Goal: Information Seeking & Learning: Learn about a topic

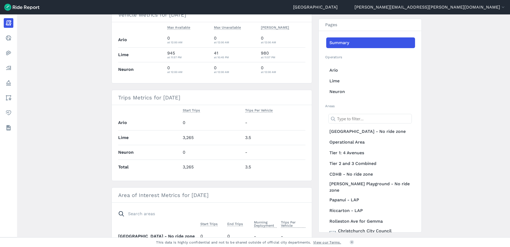
scroll to position [160, 0]
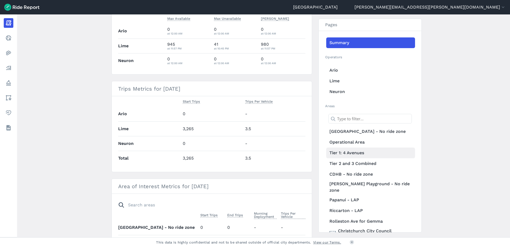
click at [348, 152] on link "Tier 1: 4 Avenues" at bounding box center [370, 152] width 89 height 11
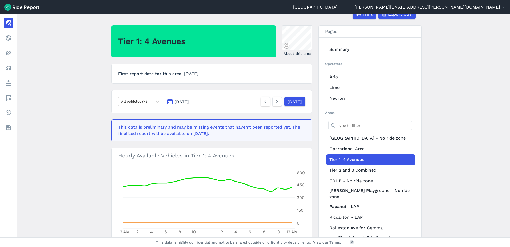
scroll to position [26, 0]
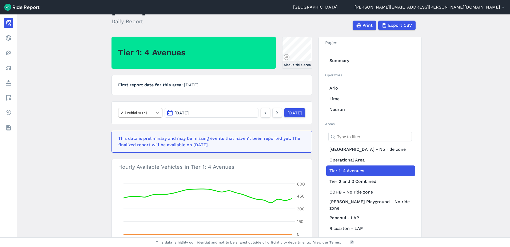
click at [158, 114] on icon at bounding box center [157, 112] width 5 height 5
click at [137, 155] on div "Scooters" at bounding box center [140, 153] width 44 height 9
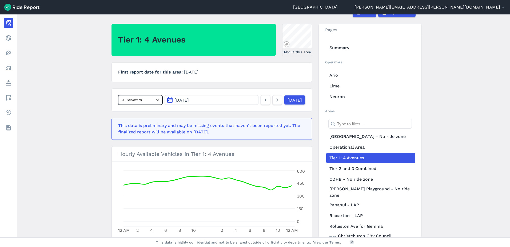
scroll to position [26, 0]
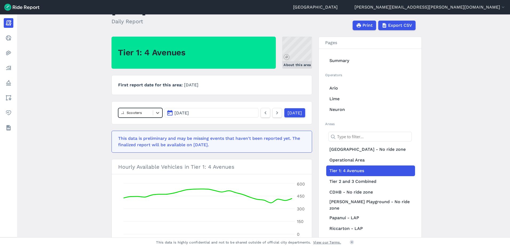
click at [296, 61] on link "About this area" at bounding box center [297, 53] width 30 height 32
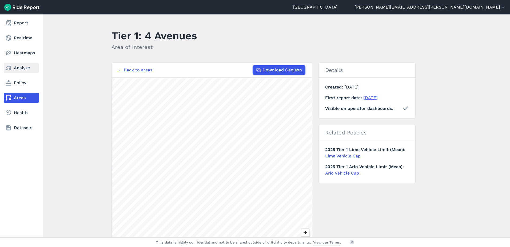
click at [18, 67] on link "Analyze" at bounding box center [21, 68] width 35 height 10
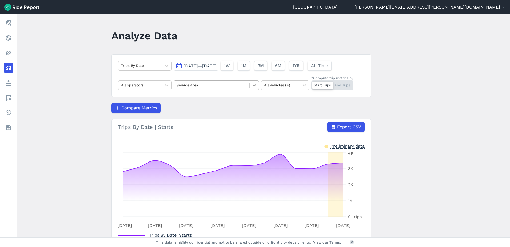
click at [257, 86] on div at bounding box center [254, 85] width 9 height 9
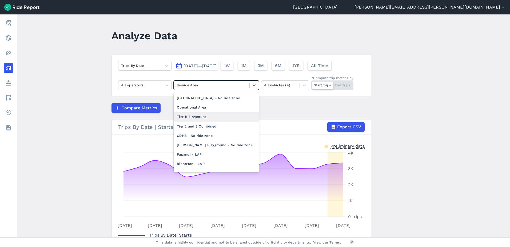
click at [204, 116] on div "Tier 1: 4 Avenues" at bounding box center [216, 116] width 85 height 9
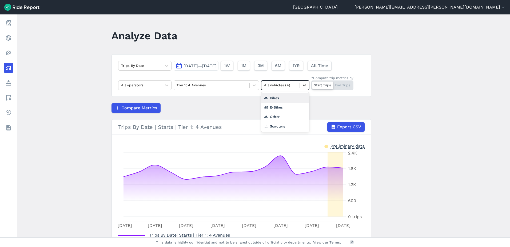
click at [303, 85] on icon at bounding box center [304, 85] width 3 height 2
click at [275, 124] on div "Scooters" at bounding box center [285, 125] width 48 height 9
click at [427, 99] on main "Analyze Data Trips By Date [DATE]—[DATE] 1W 1M 3M 6M 1YR All Time All operators…" at bounding box center [263, 125] width 493 height 223
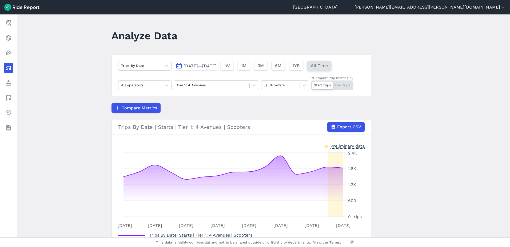
click at [328, 66] on span "All Time" at bounding box center [319, 65] width 17 height 6
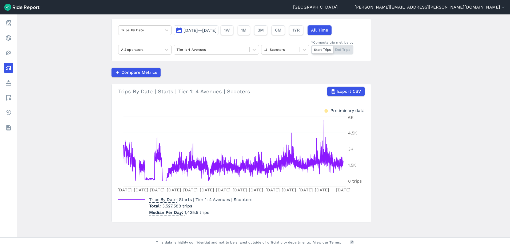
scroll to position [40, 0]
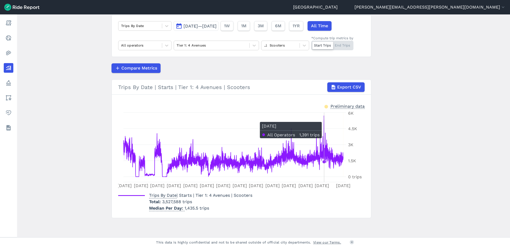
click at [324, 119] on icon at bounding box center [234, 145] width 220 height 61
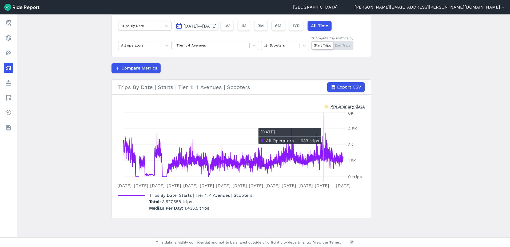
click at [323, 125] on icon "[DATE] [DATE] Jan [DATE] [DATE] [DATE] Jan [DATE] [DATE] [DATE] Jan [DATE] 1 Ja…" at bounding box center [241, 150] width 247 height 80
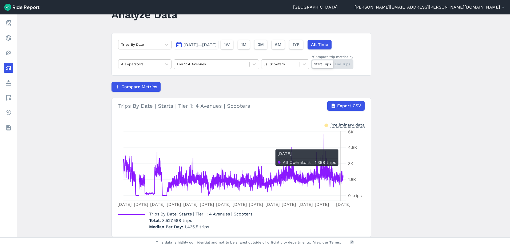
scroll to position [13, 0]
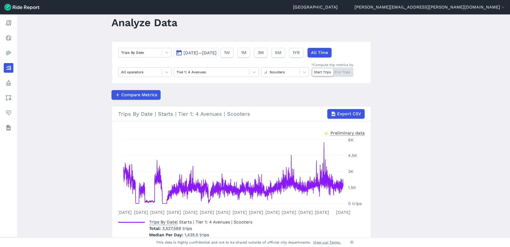
click at [343, 74] on div "Start Trips End Trips" at bounding box center [333, 72] width 42 height 10
click at [312, 71] on input "*Compute trip metrics by Start Trips End Trips" at bounding box center [312, 68] width 0 height 3
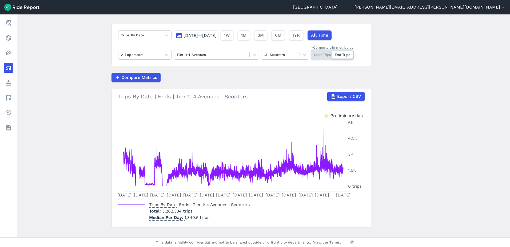
scroll to position [40, 0]
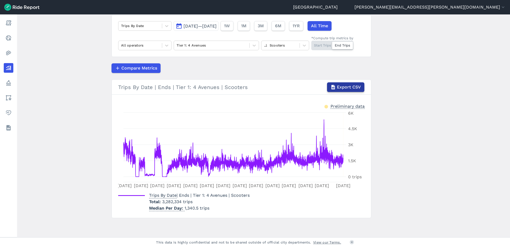
click at [349, 84] on span "Export CSV" at bounding box center [349, 87] width 24 height 6
click at [324, 47] on div "Start Trips End Trips" at bounding box center [333, 46] width 42 height 10
click at [312, 44] on input "*Compute trip metrics by Start Trips End Trips" at bounding box center [312, 42] width 0 height 3
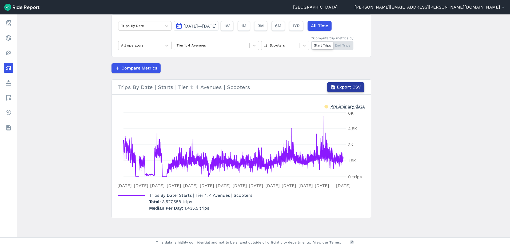
click at [343, 88] on span "Export CSV" at bounding box center [349, 87] width 24 height 6
click at [300, 26] on span "1YR" at bounding box center [296, 26] width 7 height 6
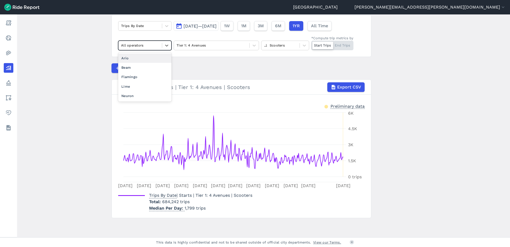
click at [171, 44] on div "All operators" at bounding box center [144, 46] width 53 height 10
click at [169, 44] on div at bounding box center [166, 45] width 9 height 9
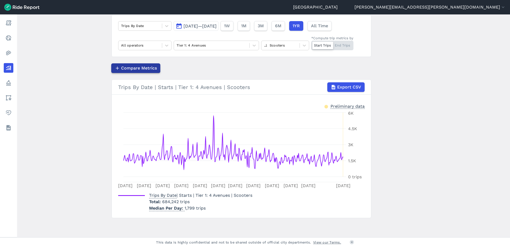
click at [150, 69] on span "Compare Metrics" at bounding box center [139, 68] width 36 height 6
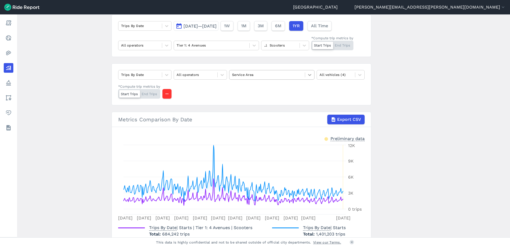
click at [312, 74] on icon at bounding box center [309, 74] width 5 height 5
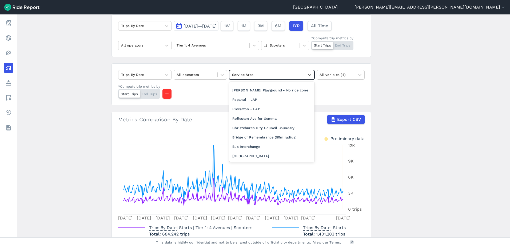
scroll to position [53, 0]
click at [256, 156] on div "[GEOGRAPHIC_DATA]" at bounding box center [271, 156] width 85 height 9
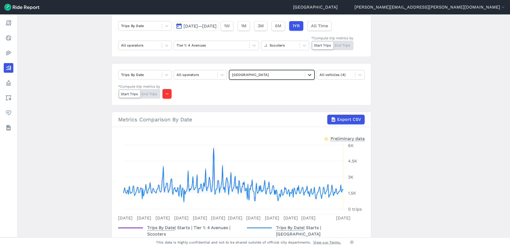
click at [309, 72] on div at bounding box center [309, 74] width 9 height 9
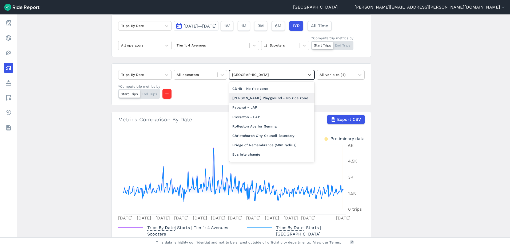
scroll to position [53, 0]
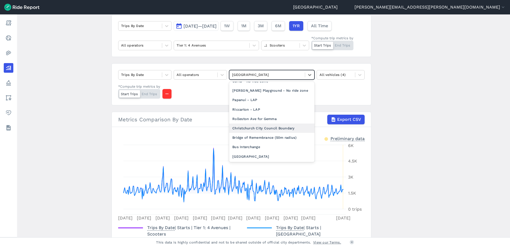
click at [271, 129] on div "Christchurch City Council Boundary" at bounding box center [271, 127] width 85 height 9
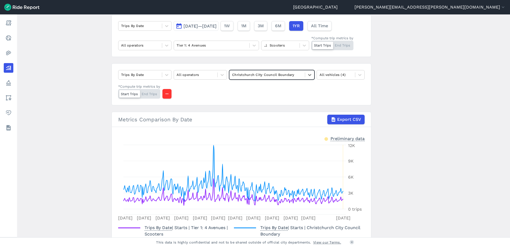
scroll to position [66, 0]
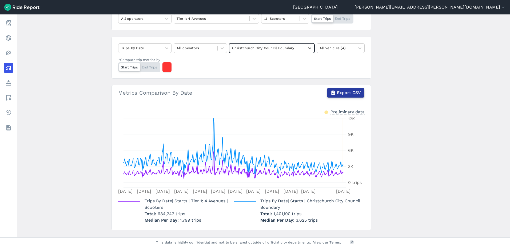
click at [351, 92] on span "Export CSV" at bounding box center [349, 92] width 24 height 6
click at [148, 65] on div "Start Trips End Trips" at bounding box center [139, 67] width 42 height 10
click at [118, 65] on input "*Compute trip metrics by Start Trips End Trips" at bounding box center [118, 63] width 0 height 3
click at [354, 93] on span "Export CSV" at bounding box center [349, 92] width 24 height 6
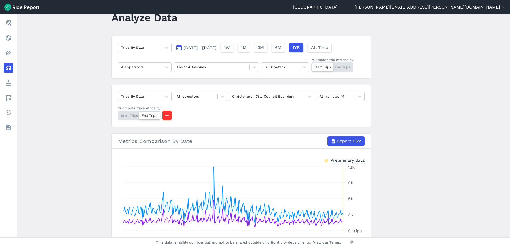
scroll to position [13, 0]
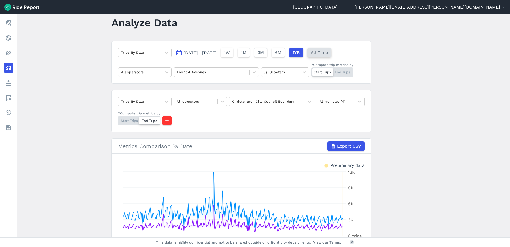
click at [328, 53] on span "All Time" at bounding box center [319, 52] width 17 height 6
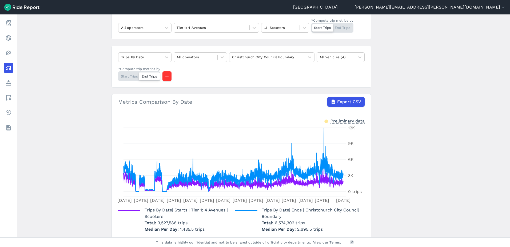
scroll to position [66, 0]
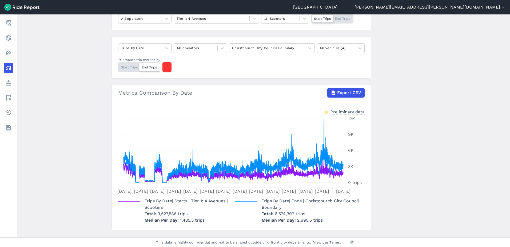
click at [125, 68] on div "Start Trips End Trips" at bounding box center [139, 67] width 42 height 10
click at [118, 66] on input "*Compute trip metrics by Start Trips End Trips" at bounding box center [118, 63] width 0 height 3
click at [345, 90] on span "Export CSV" at bounding box center [349, 92] width 24 height 6
click at [147, 65] on div "Start Trips End Trips" at bounding box center [139, 67] width 42 height 10
click at [118, 65] on input "*Compute trip metrics by Start Trips End Trips" at bounding box center [118, 63] width 0 height 3
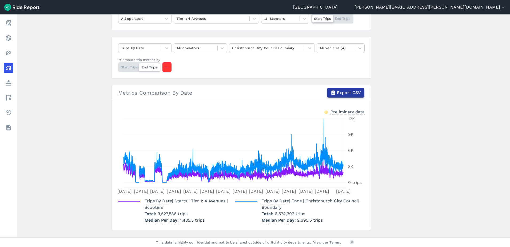
click at [354, 92] on span "Export CSV" at bounding box center [349, 92] width 24 height 6
click at [359, 46] on icon at bounding box center [359, 47] width 5 height 5
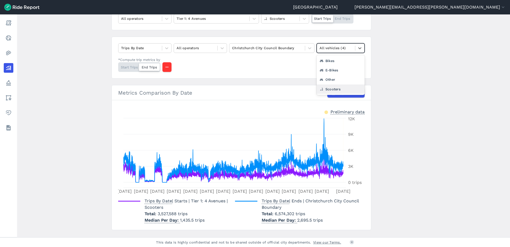
click at [334, 88] on div "Scooters" at bounding box center [341, 88] width 48 height 9
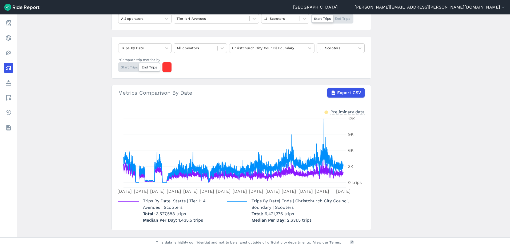
click at [123, 66] on div "Start Trips End Trips" at bounding box center [139, 67] width 42 height 10
click at [118, 66] on input "*Compute trip metrics by Start Trips End Trips" at bounding box center [118, 63] width 0 height 3
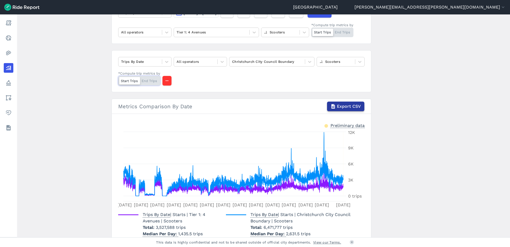
scroll to position [53, 0]
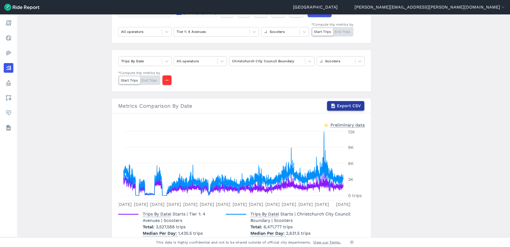
click at [349, 105] on span "Export CSV" at bounding box center [349, 106] width 24 height 6
click at [150, 80] on div "Start Trips End Trips" at bounding box center [139, 80] width 42 height 10
click at [118, 79] on input "*Compute trip metrics by Start Trips End Trips" at bounding box center [118, 76] width 0 height 3
click at [350, 104] on span "Export CSV" at bounding box center [349, 106] width 24 height 6
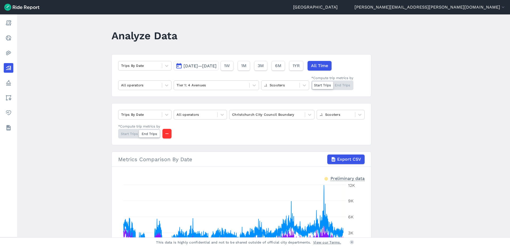
click at [338, 84] on div "Start Trips End Trips" at bounding box center [333, 85] width 42 height 10
click at [312, 84] on input "*Compute trip metrics by Start Trips End Trips" at bounding box center [312, 81] width 0 height 3
click at [344, 159] on span "Export CSV" at bounding box center [349, 159] width 24 height 6
click at [321, 81] on div "Start Trips End Trips" at bounding box center [333, 85] width 42 height 10
click at [312, 81] on input "*Compute trip metrics by Start Trips End Trips" at bounding box center [312, 81] width 0 height 3
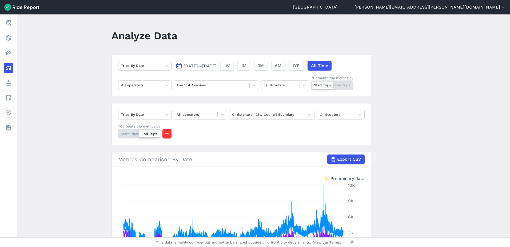
click at [321, 83] on div at bounding box center [323, 84] width 21 height 7
click at [312, 83] on input "*Compute trip metrics by Start Trips End Trips" at bounding box center [312, 81] width 0 height 3
click at [321, 87] on div "Start Trips End Trips" at bounding box center [333, 85] width 42 height 10
click at [312, 84] on input "*Compute trip metrics by Start Trips End Trips" at bounding box center [312, 81] width 0 height 3
click at [127, 132] on div "Start Trips End Trips" at bounding box center [139, 134] width 42 height 10
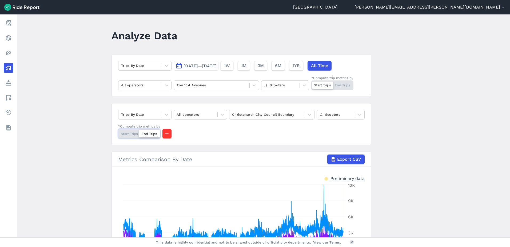
click at [118, 132] on input "*Compute trip metrics by Start Trips End Trips" at bounding box center [118, 130] width 0 height 3
click at [354, 159] on span "Export CSV" at bounding box center [349, 159] width 24 height 6
click at [377, 122] on main "Analyze Data Trips By Date [DATE]—[DATE] 1W 1M 3M 6M 1YR All Time All operators…" at bounding box center [263, 125] width 493 height 223
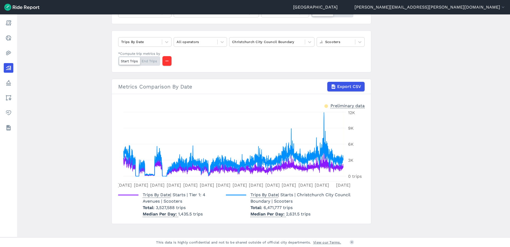
scroll to position [78, 0]
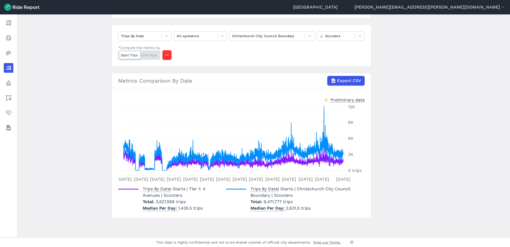
drag, startPoint x: 152, startPoint y: 56, endPoint x: 179, endPoint y: 58, distance: 26.8
click at [152, 56] on div "Start Trips End Trips" at bounding box center [139, 55] width 42 height 10
click at [118, 54] on input "*Compute trip metrics by Start Trips End Trips" at bounding box center [118, 51] width 0 height 3
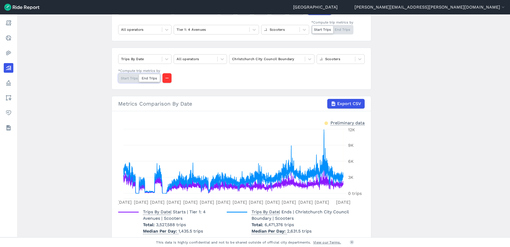
scroll to position [25, 0]
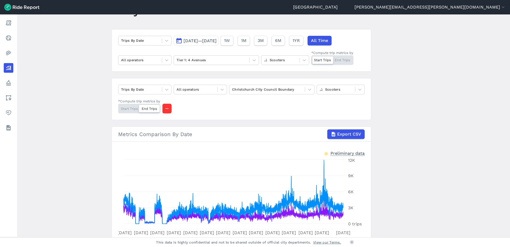
click at [345, 61] on div "Start Trips End Trips" at bounding box center [333, 60] width 42 height 10
click at [312, 59] on input "*Compute trip metrics by Start Trips End Trips" at bounding box center [312, 56] width 0 height 3
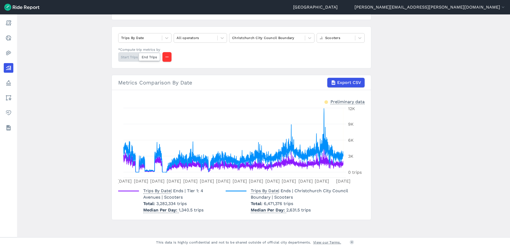
scroll to position [78, 0]
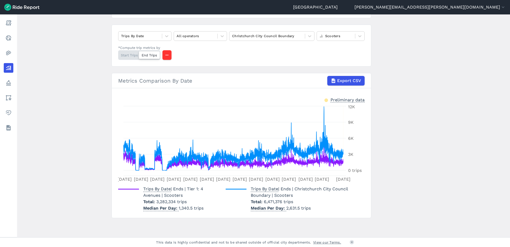
click at [395, 73] on main "Analyze Data Trips By Date [DATE]—[DATE] 1W 1M 3M 6M 1YR All Time All operators…" at bounding box center [263, 125] width 493 height 223
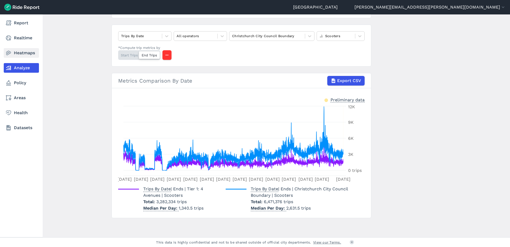
click at [10, 54] on icon at bounding box center [8, 53] width 6 height 6
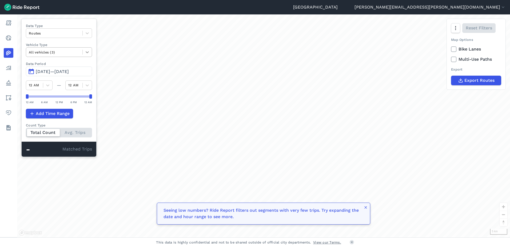
click at [88, 53] on icon at bounding box center [87, 51] width 5 height 5
click at [51, 83] on div "Scooters" at bounding box center [59, 83] width 66 height 9
click at [90, 33] on icon at bounding box center [87, 32] width 5 height 5
click at [91, 21] on div "Data Type Routes Vehicle Type Scooters Data Period Jan 18, 2019—[DATE] 12 AM — …" at bounding box center [58, 88] width 75 height 138
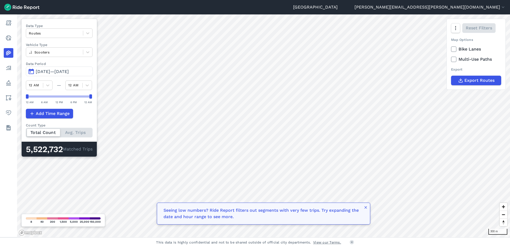
click at [78, 133] on div "Total Count Avg. Trips" at bounding box center [59, 133] width 67 height 10
click at [26, 131] on input "Count Type Total Count Avg. Trips" at bounding box center [26, 129] width 0 height 3
click at [46, 131] on div "Total Count Avg. Trips" at bounding box center [59, 133] width 66 height 10
click at [26, 131] on input "Count Type Total Count Avg. Trips" at bounding box center [26, 129] width 0 height 3
click at [90, 52] on icon at bounding box center [87, 51] width 5 height 5
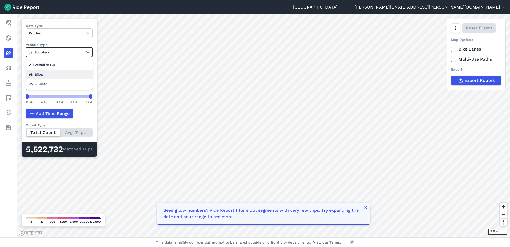
click at [46, 75] on div "Bikes" at bounding box center [59, 74] width 67 height 9
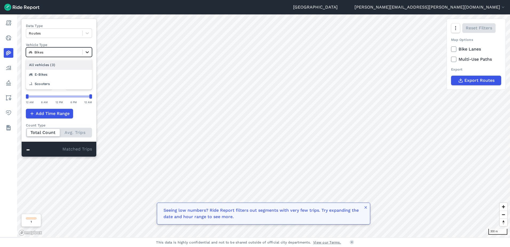
click at [89, 49] on icon at bounding box center [87, 51] width 5 height 5
click at [56, 74] on div "E-Bikes" at bounding box center [59, 74] width 66 height 9
click at [89, 53] on icon at bounding box center [87, 53] width 3 height 2
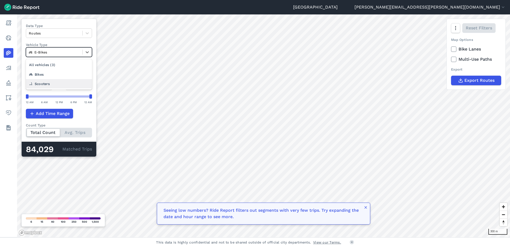
click at [49, 83] on div "Scooters" at bounding box center [59, 83] width 66 height 9
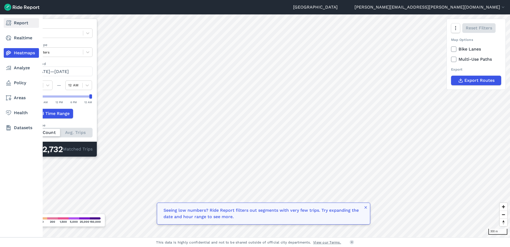
click at [12, 25] on link "Report" at bounding box center [21, 23] width 35 height 10
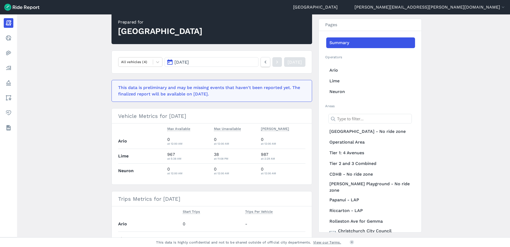
scroll to position [53, 0]
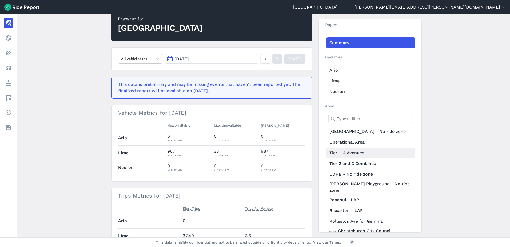
click at [356, 152] on link "Tier 1: 4 Avenues" at bounding box center [370, 152] width 89 height 11
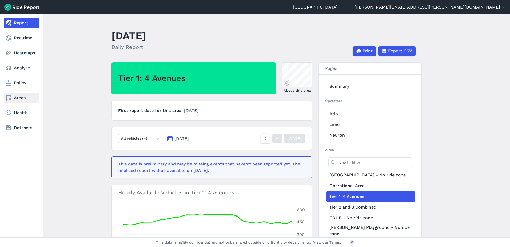
click at [20, 98] on link "Areas" at bounding box center [21, 98] width 35 height 10
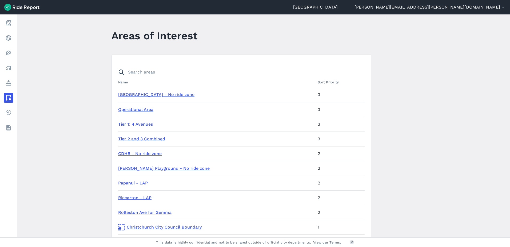
click at [141, 124] on link "Tier 1: 4 Avenues" at bounding box center [135, 123] width 35 height 5
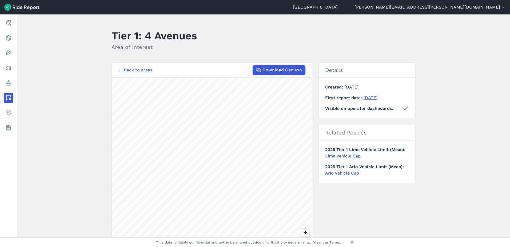
click at [484, 121] on main "Tier 1: 4 Avenues Area of Interest ← Back to areas Download Geojson 500 m Detai…" at bounding box center [263, 125] width 493 height 223
click at [468, 7] on button "[PERSON_NAME][EMAIL_ADDRESS][PERSON_NAME][DOMAIN_NAME]" at bounding box center [430, 7] width 151 height 6
click at [458, 39] on button "Sign Out" at bounding box center [474, 37] width 58 height 9
